Goal: Find specific page/section: Find specific page/section

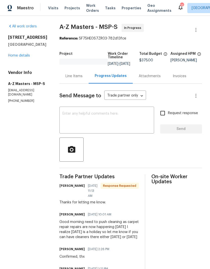
click at [128, 7] on span "Properties" at bounding box center [131, 8] width 20 height 5
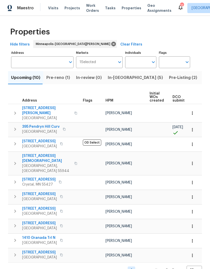
click at [55, 77] on span "Pre-reno (1)" at bounding box center [58, 77] width 24 height 7
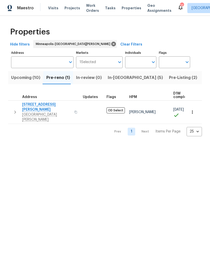
click at [31, 77] on span "Upcoming (10)" at bounding box center [25, 77] width 29 height 7
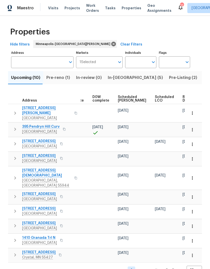
scroll to position [0, 132]
click at [183, 101] on span "Ready Date" at bounding box center [188, 98] width 11 height 7
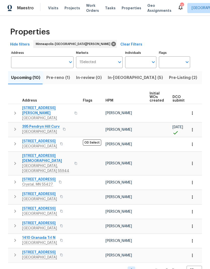
click at [169, 77] on span "Pre-Listing (2)" at bounding box center [183, 77] width 28 height 7
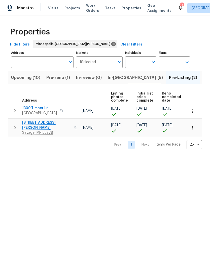
scroll to position [0, 33]
click at [51, 6] on span "Visits" at bounding box center [53, 8] width 10 height 5
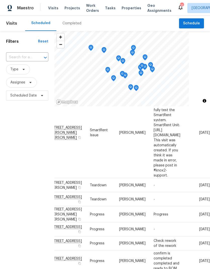
scroll to position [170, 44]
